Goal: Information Seeking & Learning: Learn about a topic

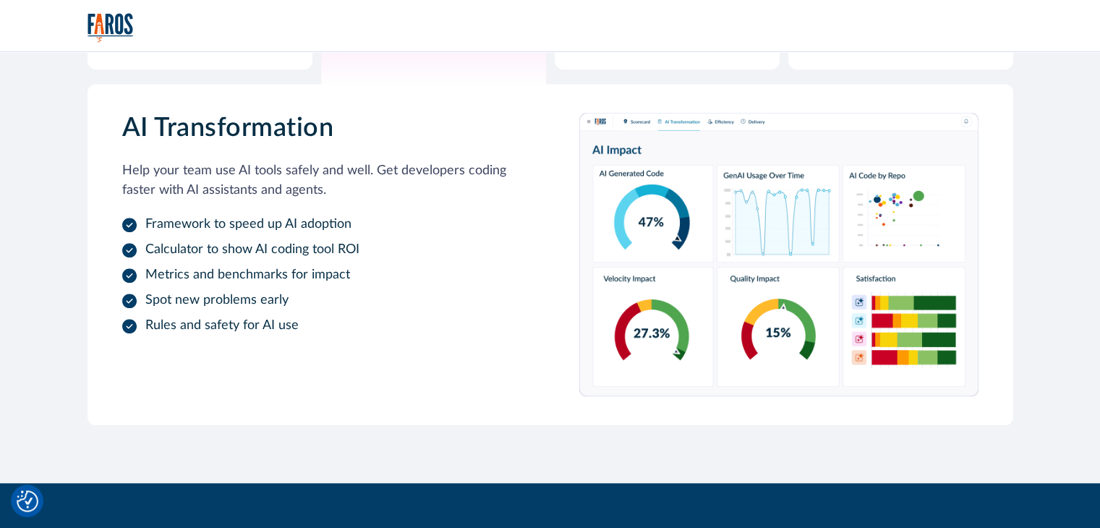
scroll to position [778, 0]
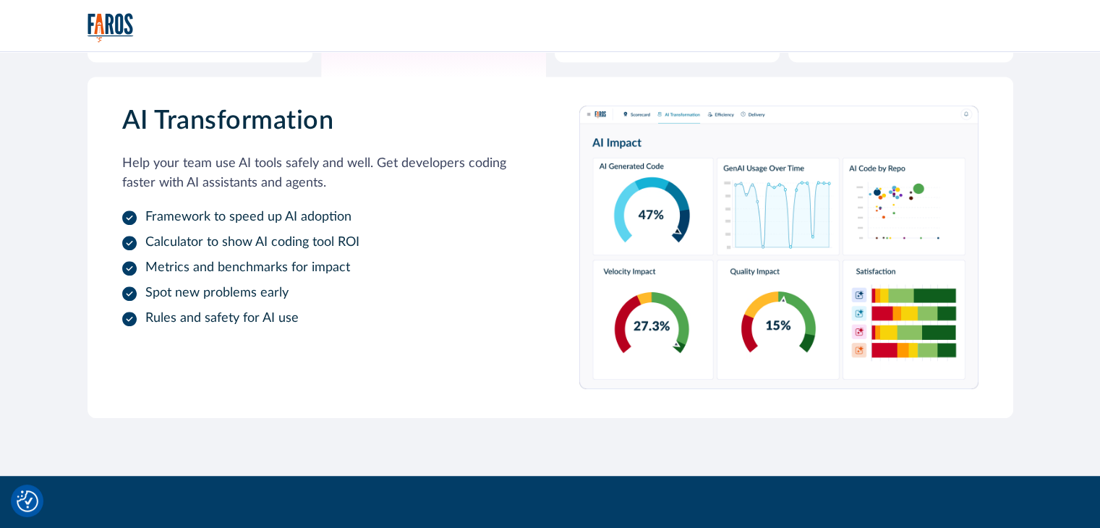
click at [274, 309] on li "Rules and safety for AI use" at bounding box center [321, 319] width 399 height 20
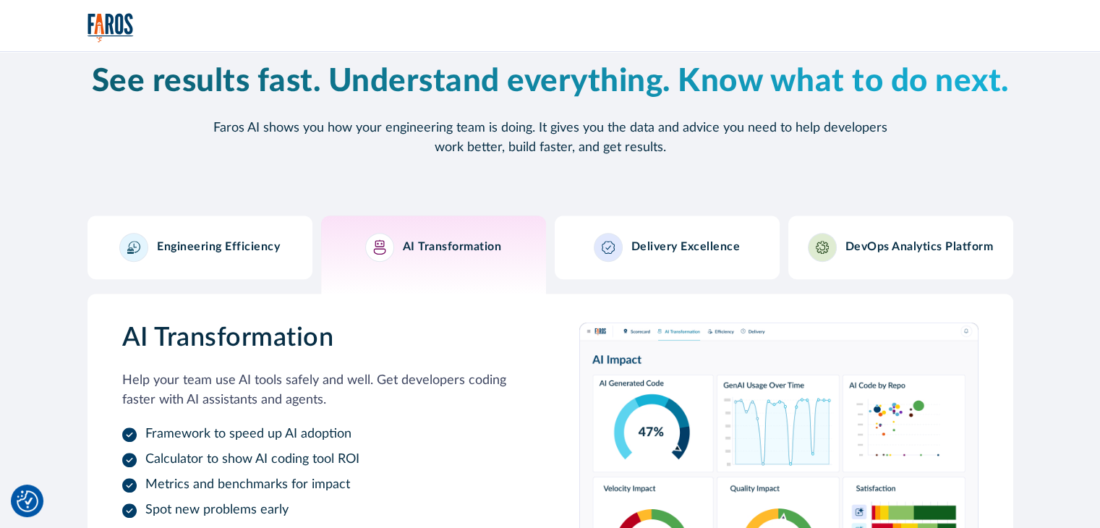
scroll to position [560, 0]
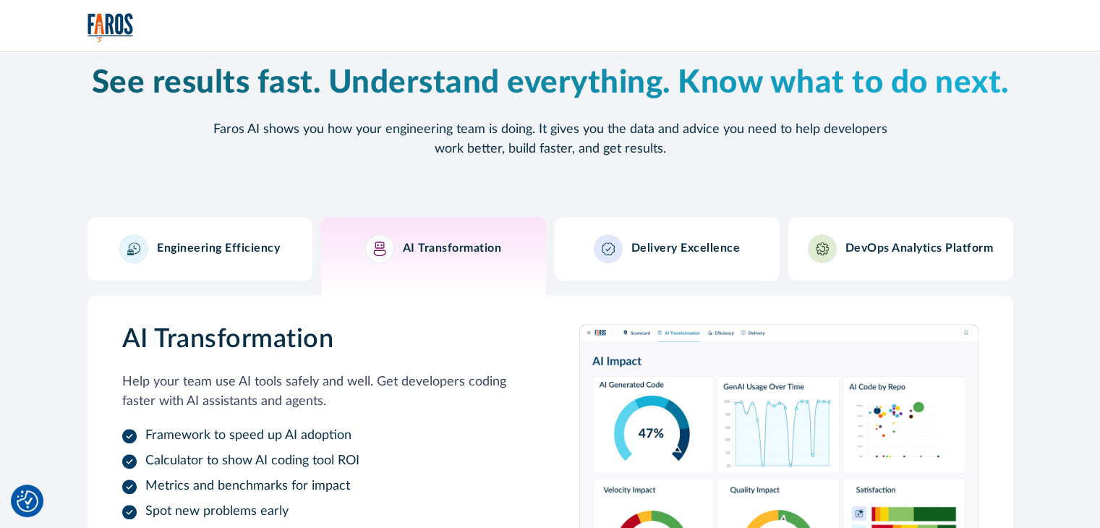
click at [628, 281] on div "Engineering Efficiency AI Transformation Delivery Excellence DevOps Analytics P…" at bounding box center [551, 256] width 926 height 78
click at [482, 270] on link "AI Transformation" at bounding box center [433, 262] width 225 height 90
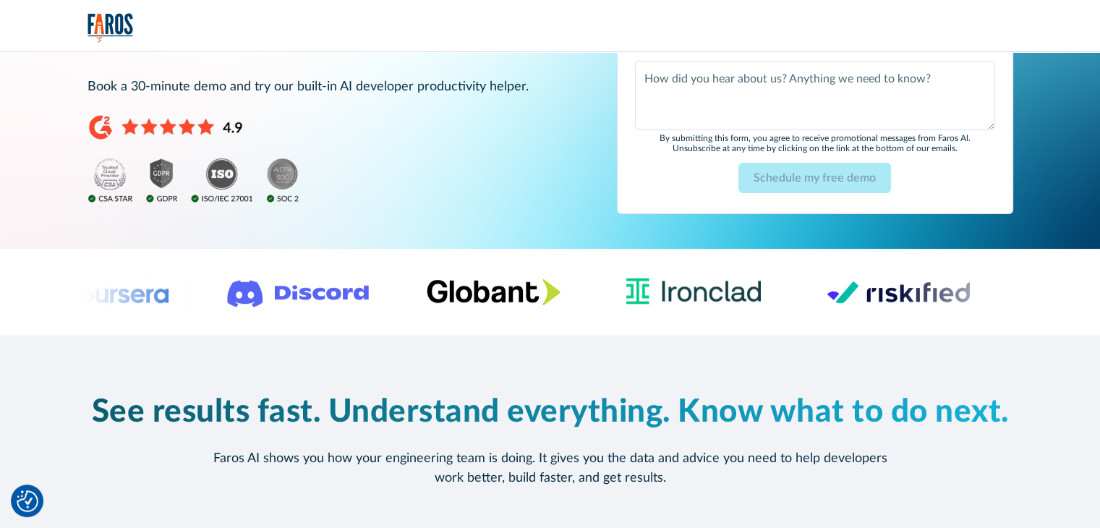
scroll to position [0, 0]
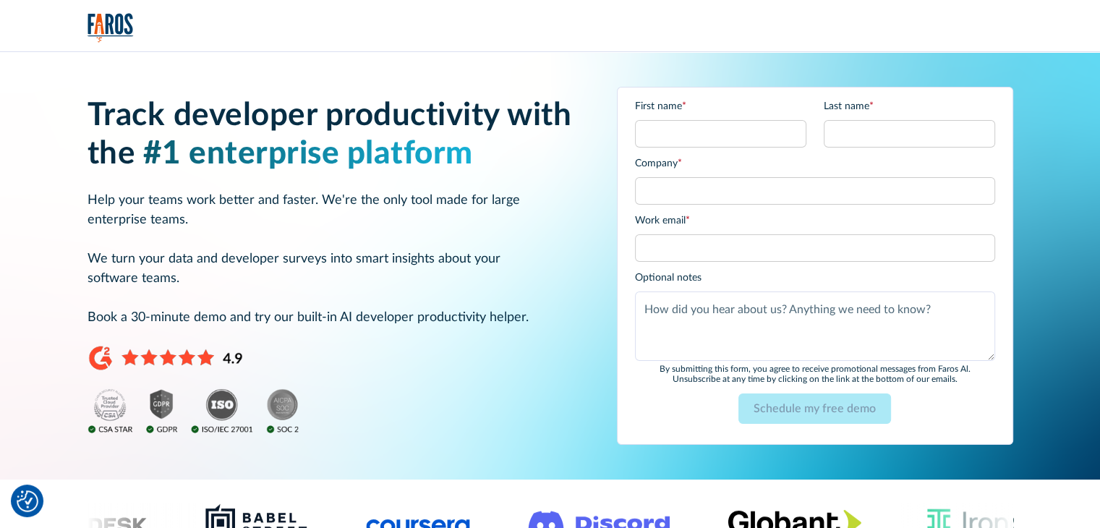
click at [95, 23] on img "home" at bounding box center [111, 28] width 46 height 30
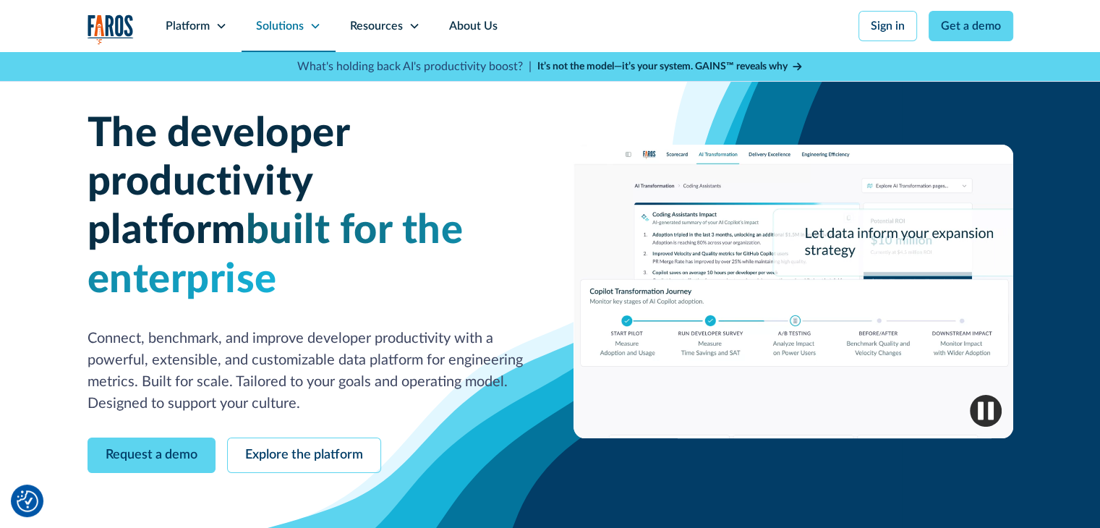
click at [298, 18] on div "Solutions" at bounding box center [280, 25] width 48 height 17
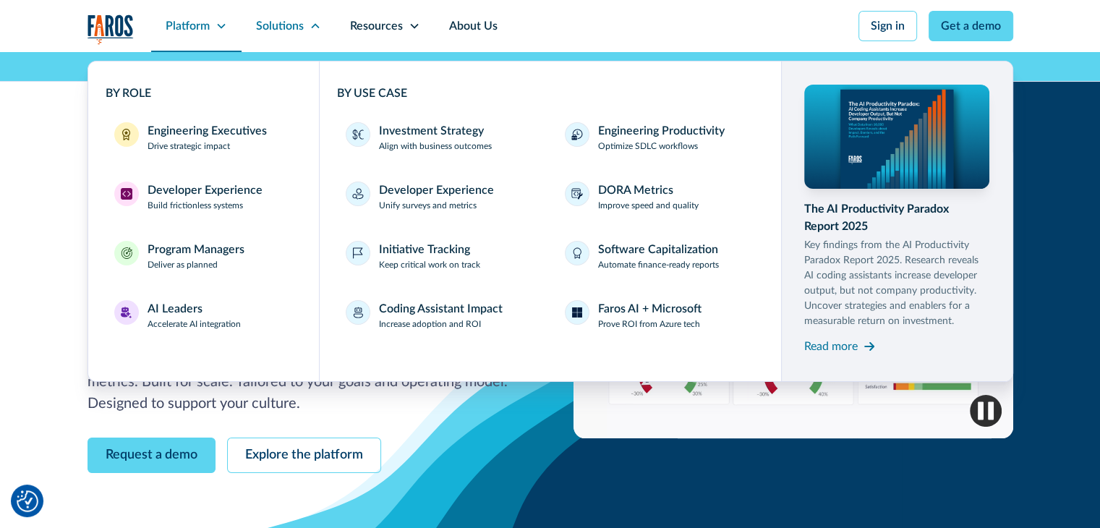
click at [191, 20] on div "Platform" at bounding box center [188, 25] width 44 height 17
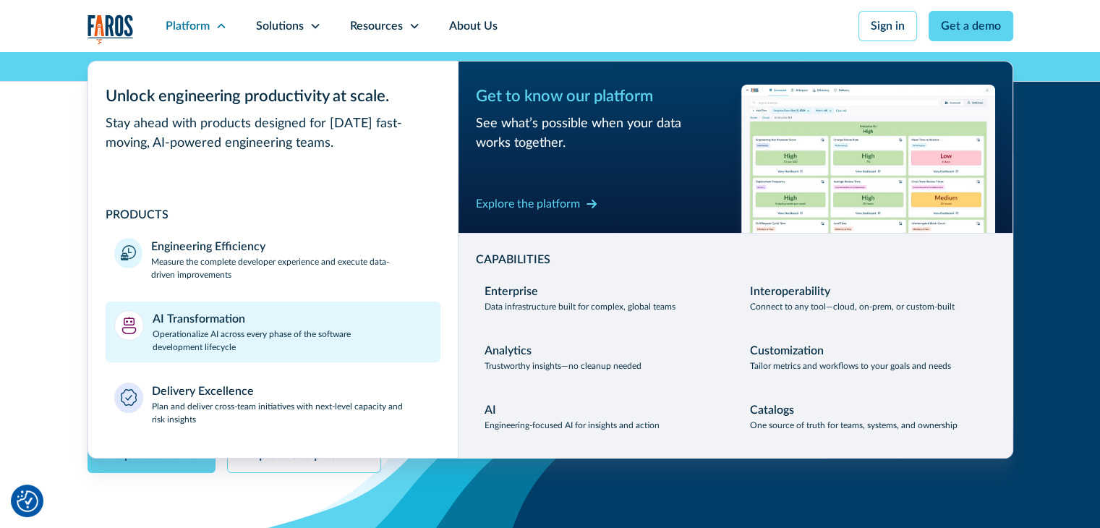
click at [202, 341] on p "Operationalize AI across every phase of the software development lifecycle" at bounding box center [292, 341] width 279 height 26
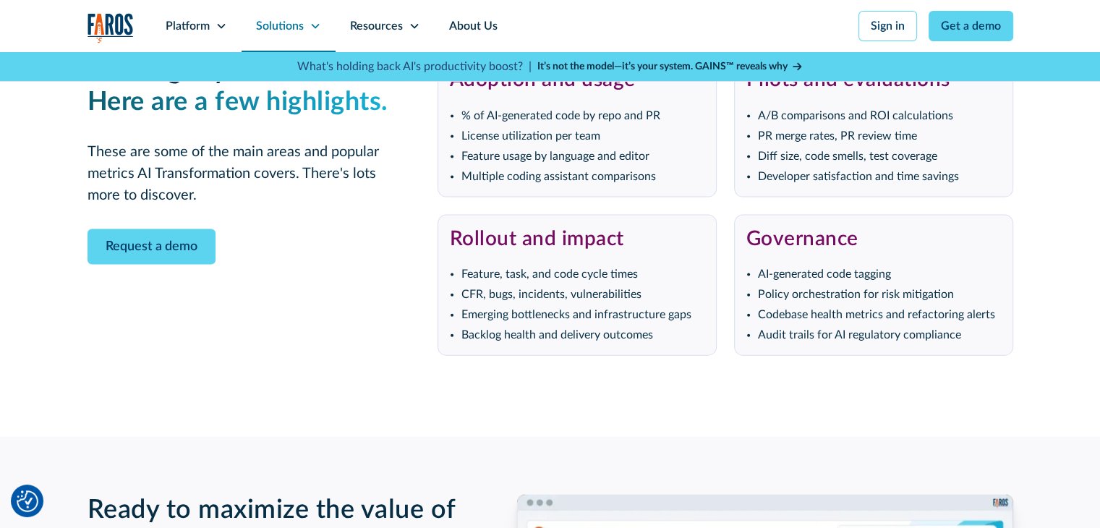
scroll to position [3145, 0]
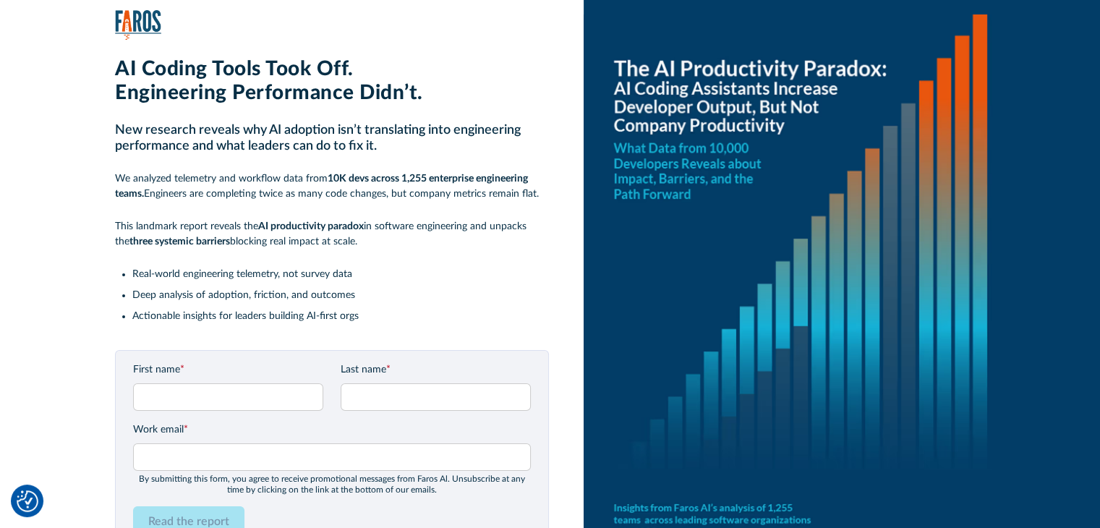
scroll to position [10, 0]
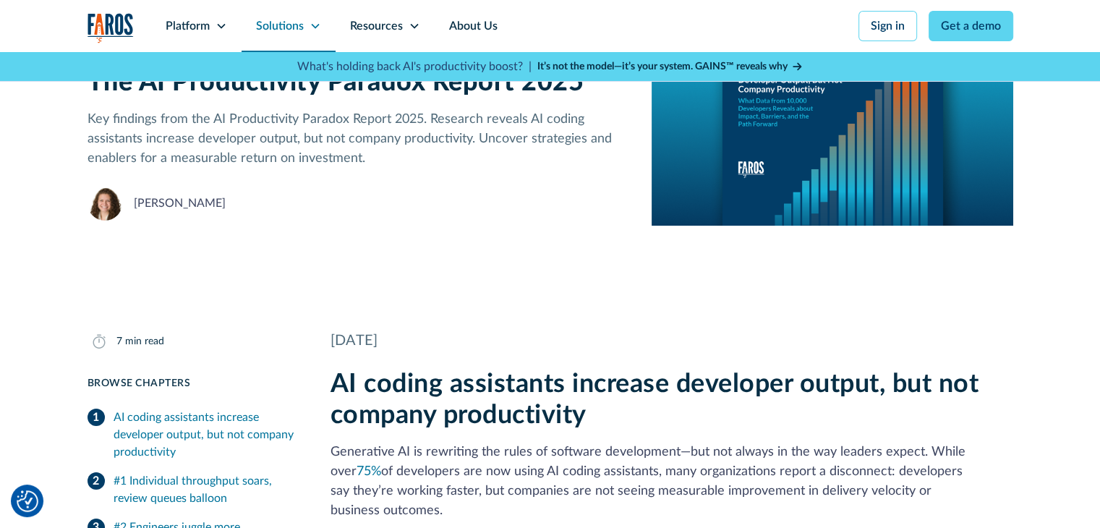
scroll to position [75, 0]
